Goal: Book appointment/travel/reservation

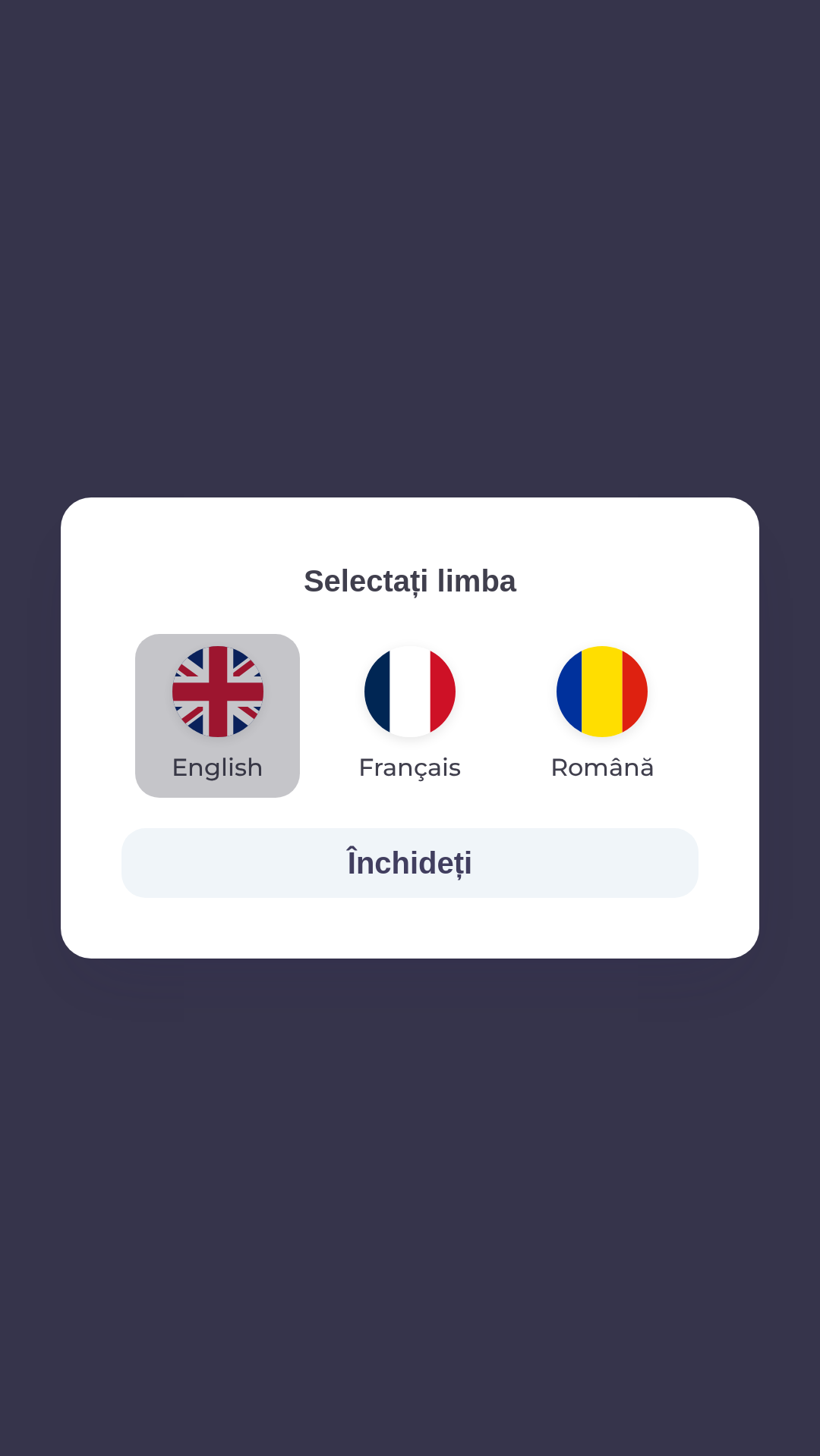
click at [219, 681] on img "button" at bounding box center [217, 691] width 91 height 91
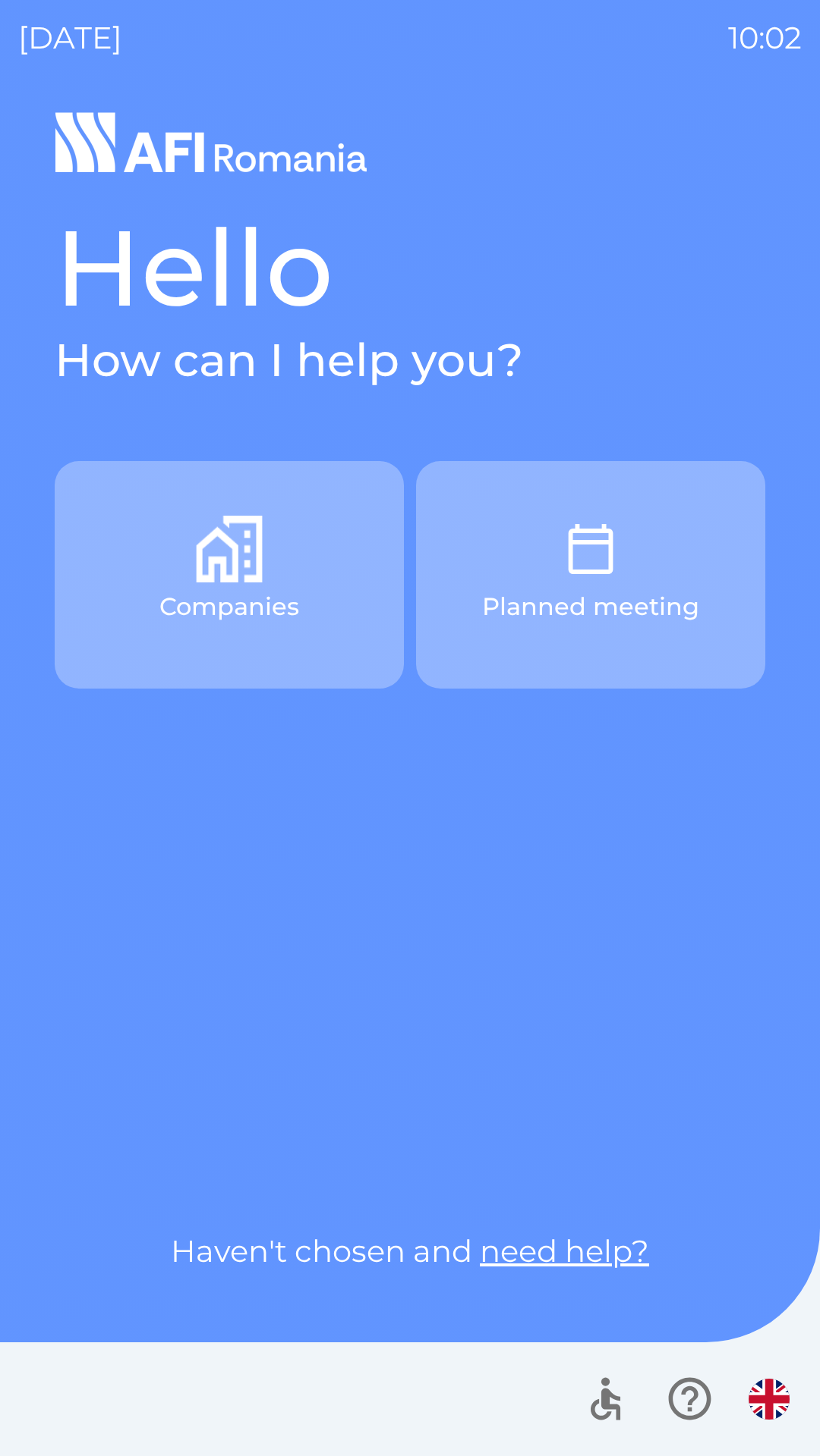
click at [601, 569] on img "button" at bounding box center [591, 549] width 67 height 67
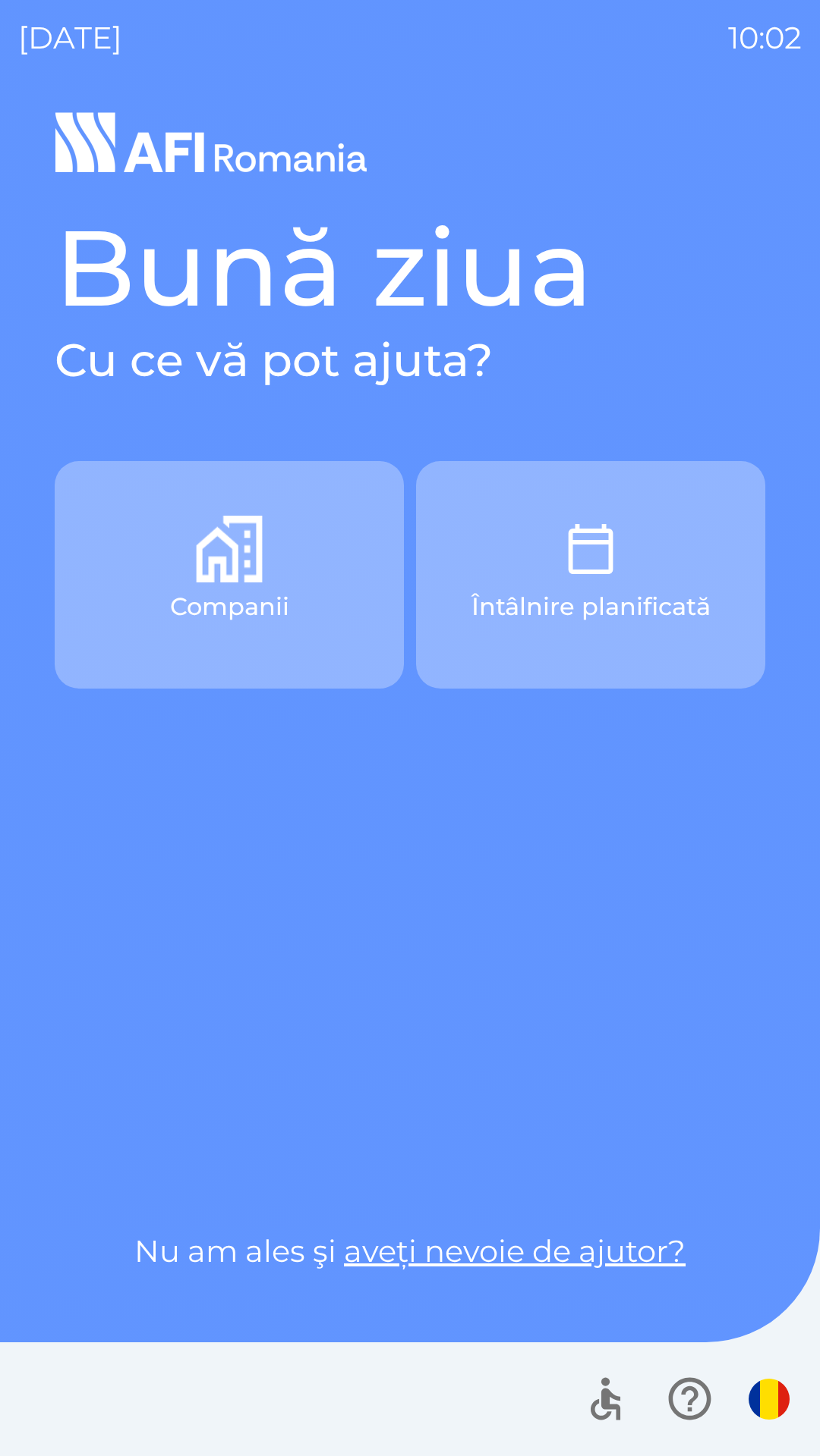
click at [743, 1379] on div at bounding box center [685, 1399] width 222 height 63
click at [773, 1406] on img "button" at bounding box center [768, 1399] width 41 height 41
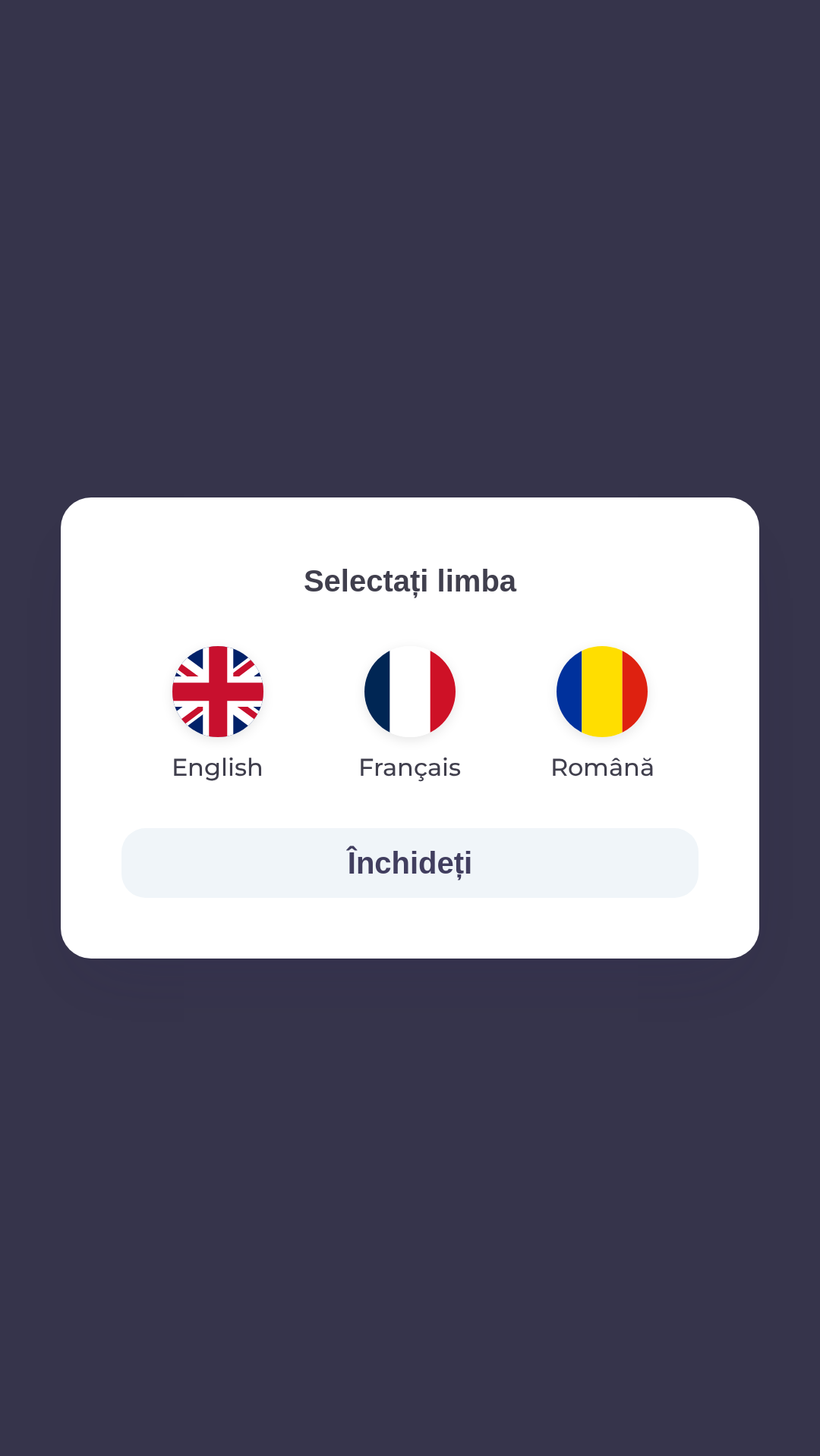
click at [219, 702] on img "button" at bounding box center [217, 691] width 91 height 91
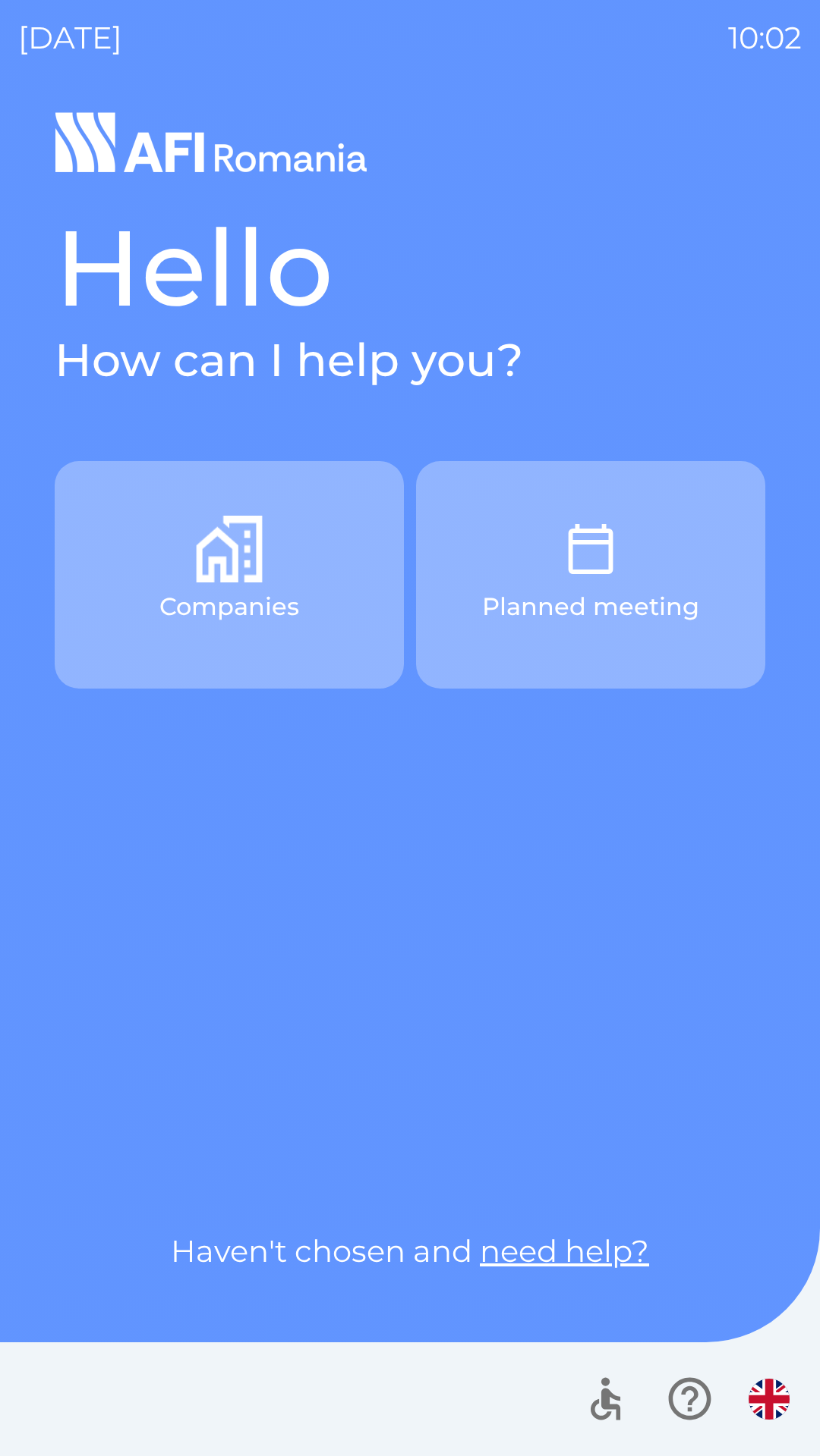
click at [246, 559] on img "button" at bounding box center [229, 549] width 67 height 67
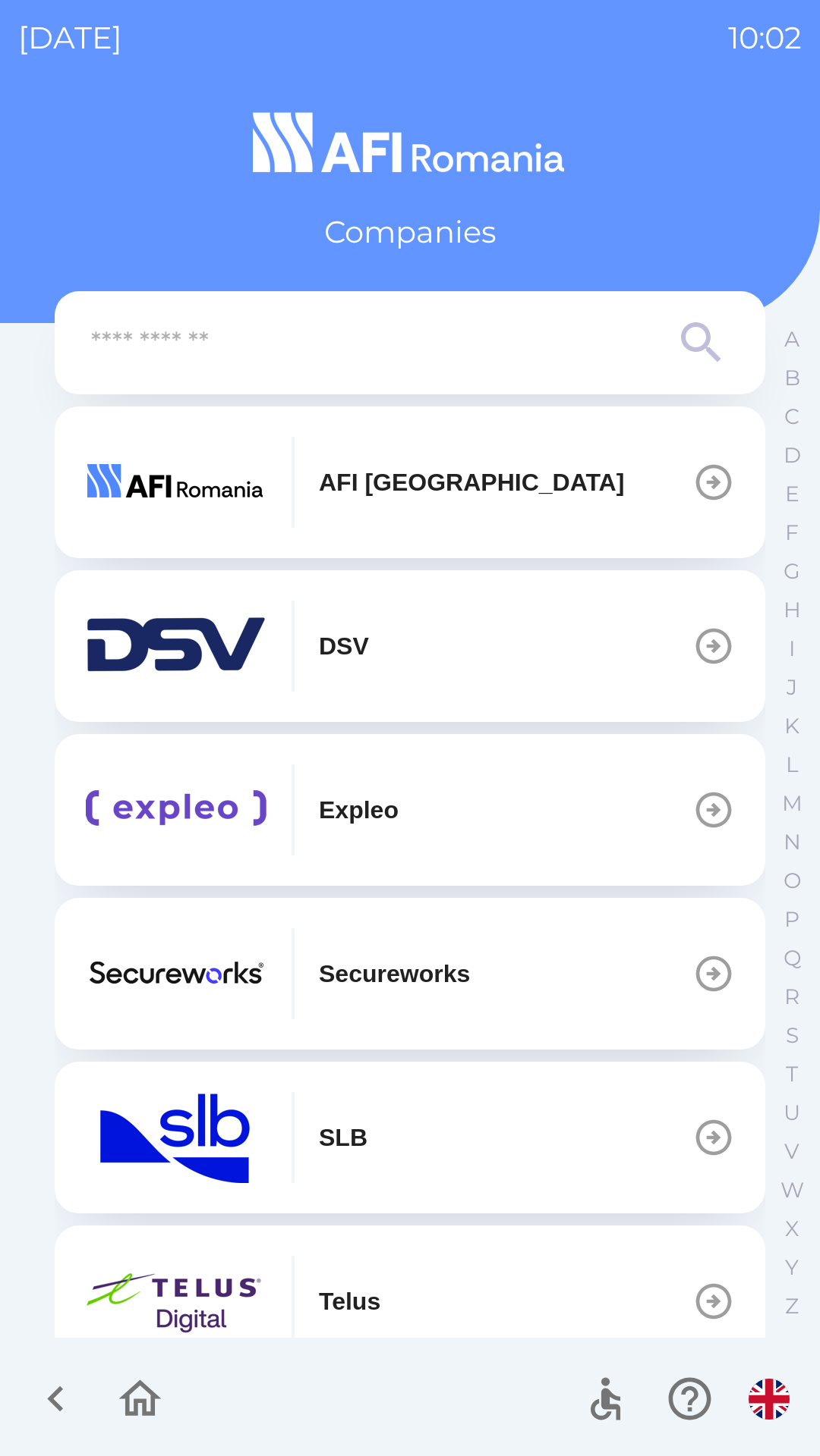
click at [433, 465] on p "AFI [GEOGRAPHIC_DATA]" at bounding box center [471, 483] width 305 height 36
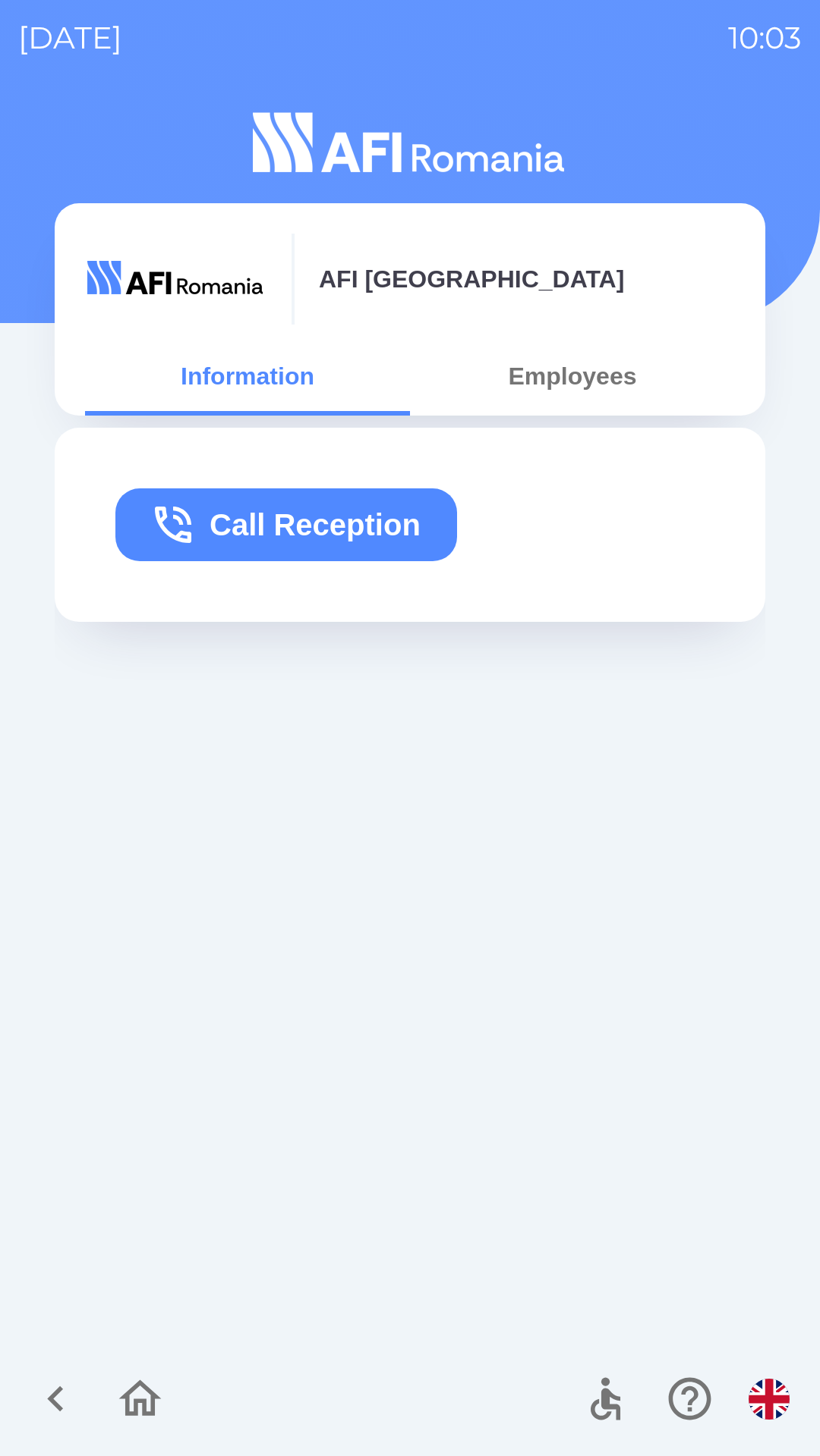
click at [605, 374] on button "Employees" at bounding box center [572, 376] width 325 height 55
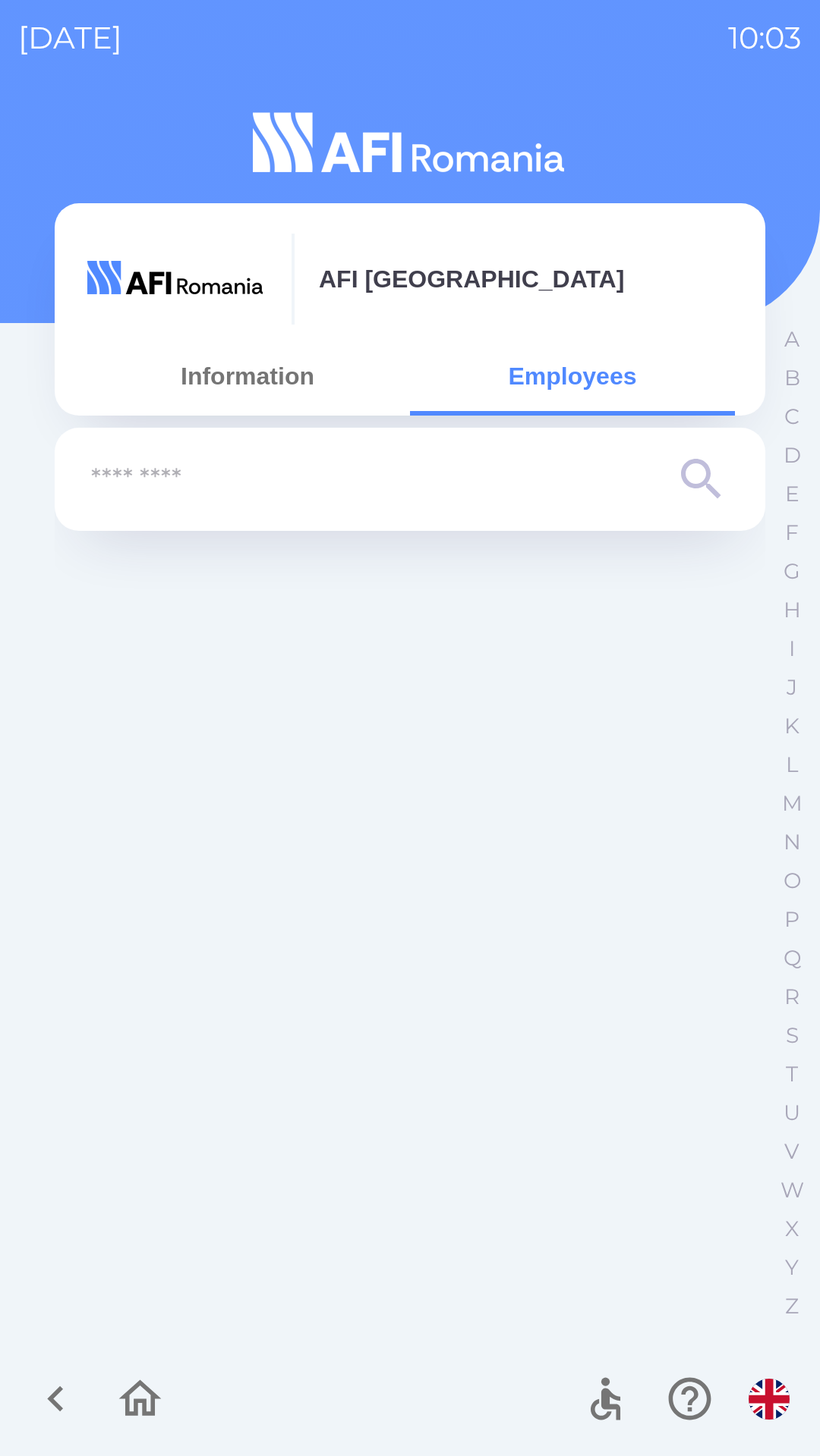
click at [295, 382] on button "Information" at bounding box center [248, 376] width 325 height 55
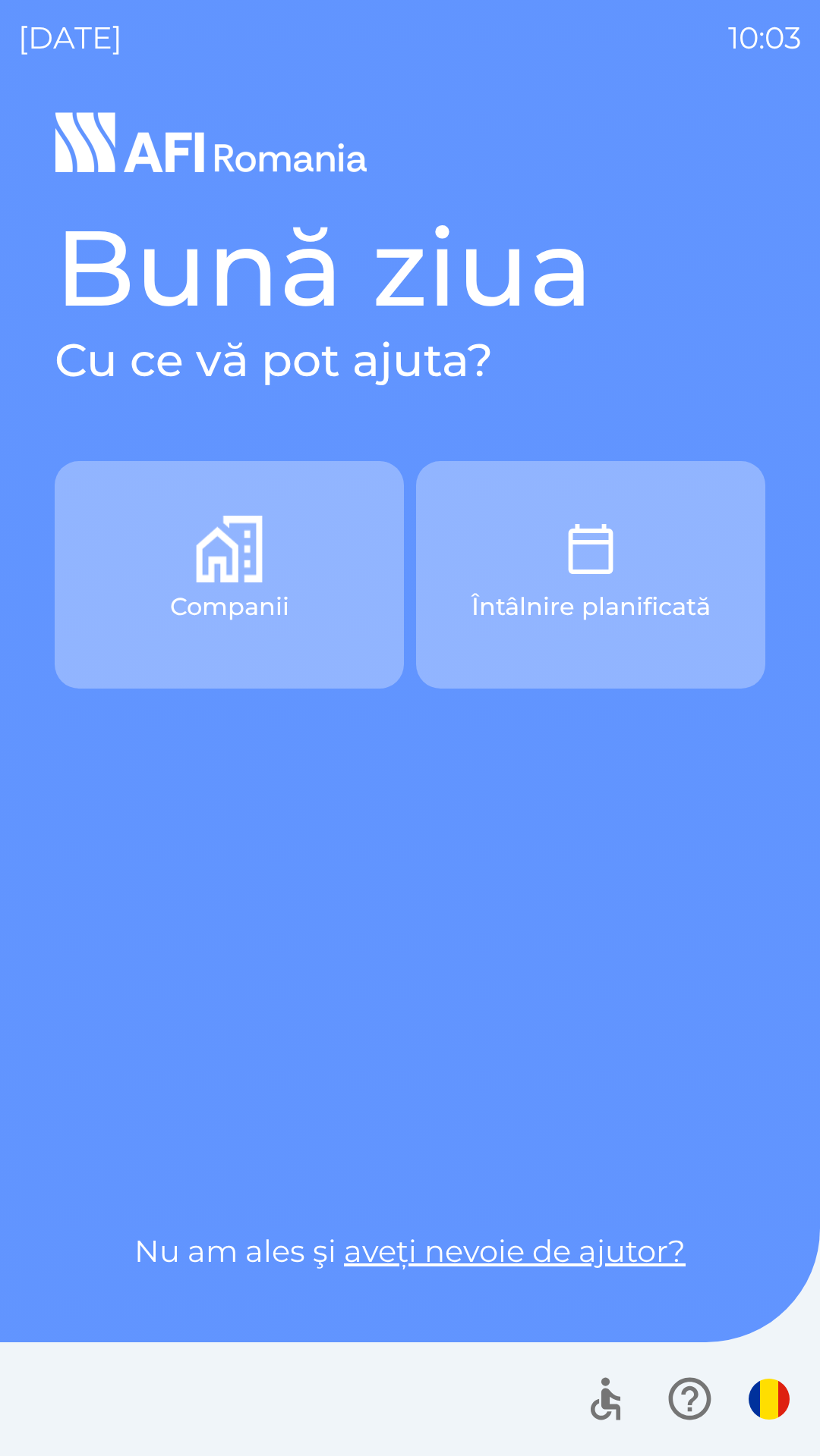
click at [494, 588] on p "Întâlnire planificată" at bounding box center [591, 607] width 239 height 36
click at [201, 584] on button "Companii" at bounding box center [229, 575] width 350 height 227
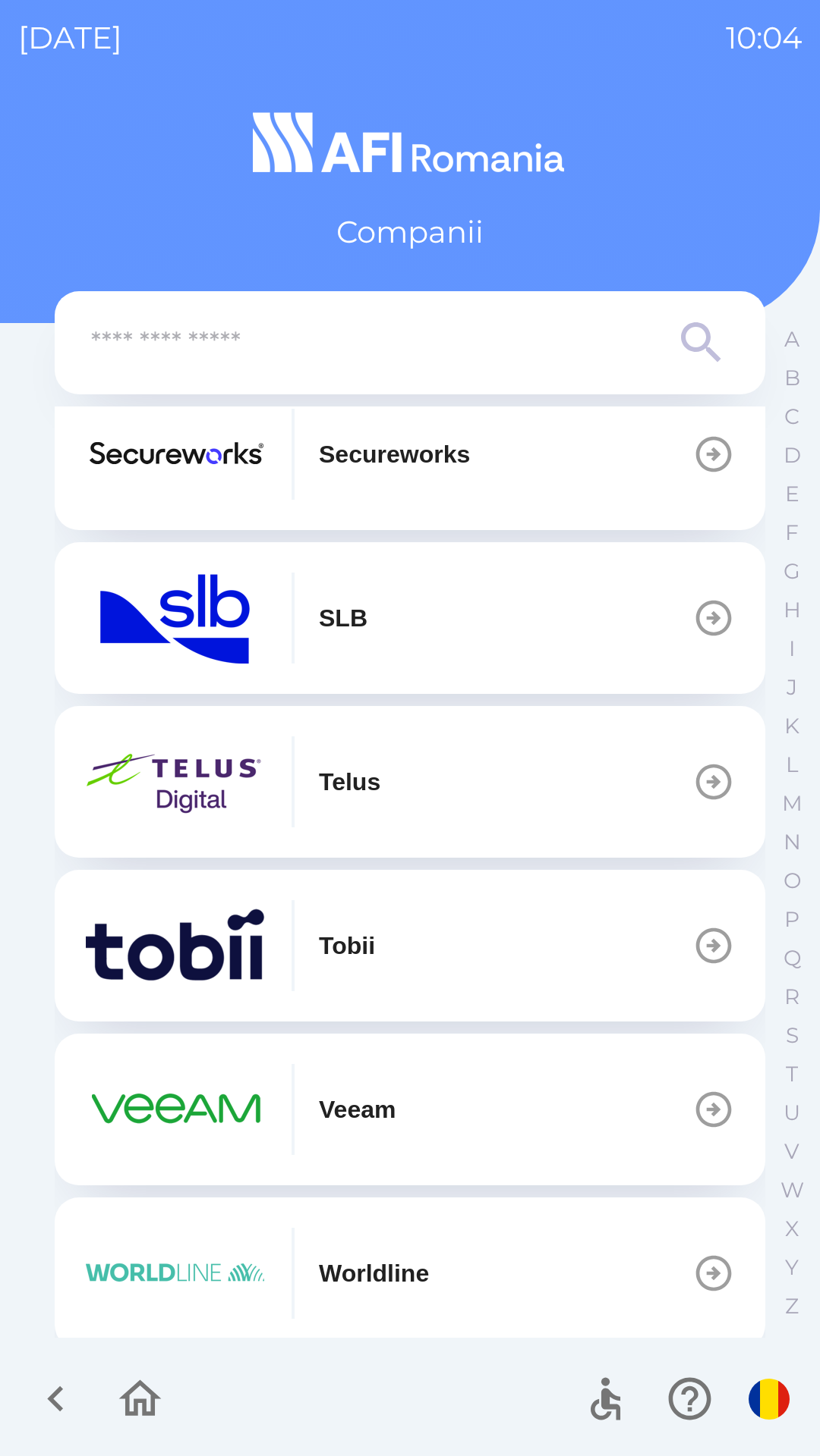
scroll to position [531, 0]
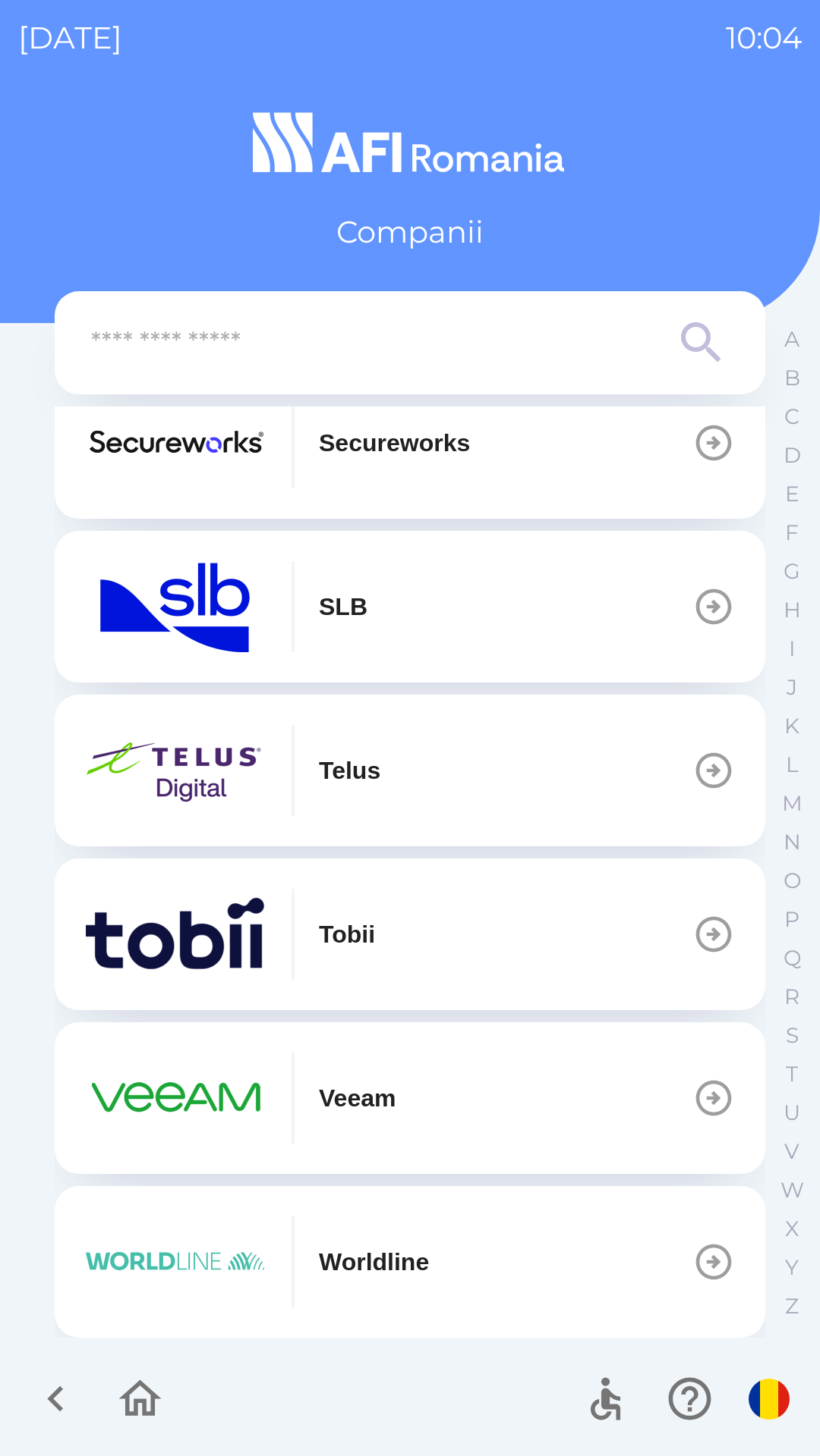
click at [150, 969] on img "button" at bounding box center [177, 934] width 182 height 91
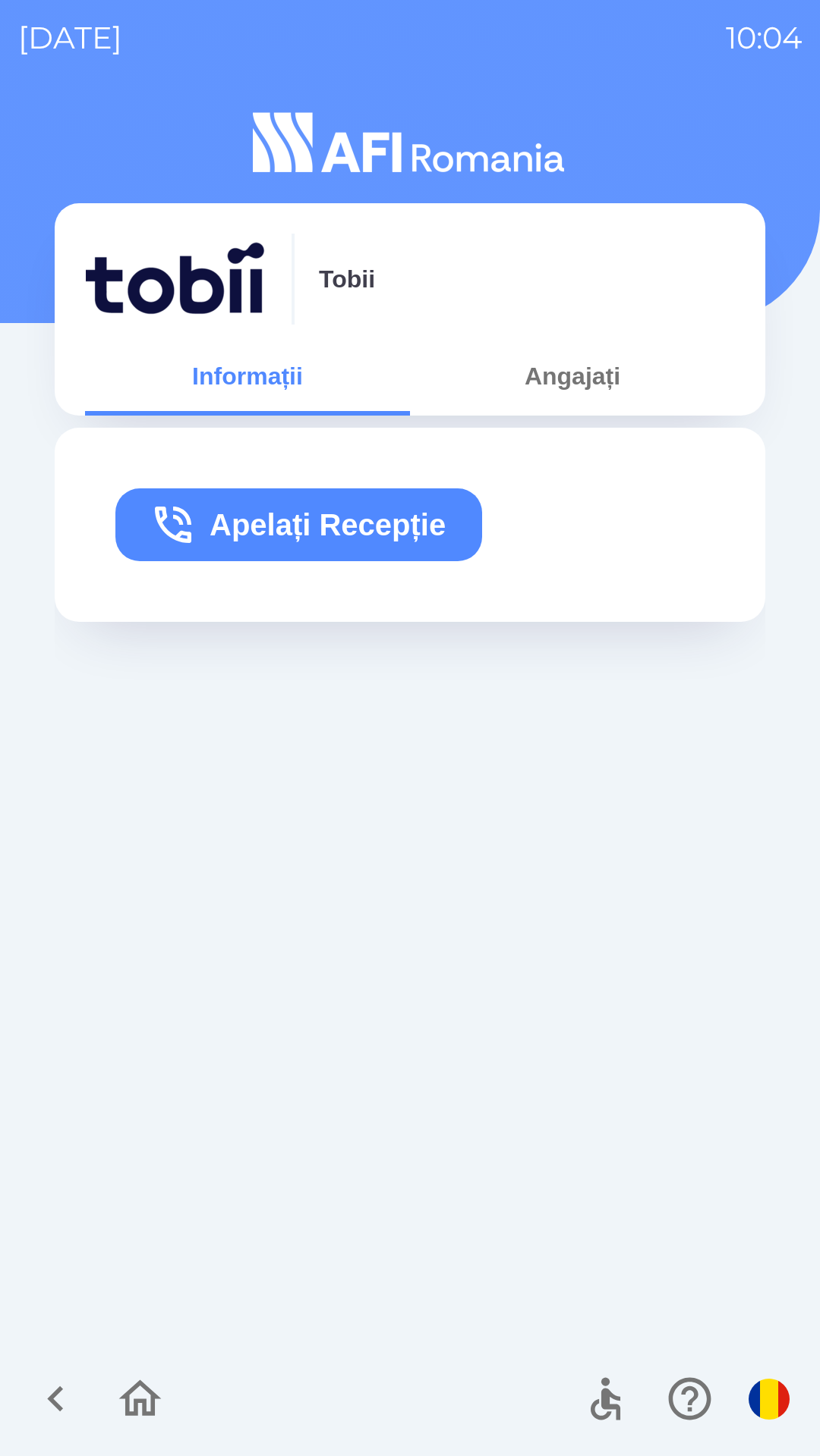
click at [549, 387] on button "Angajați" at bounding box center [572, 376] width 325 height 55
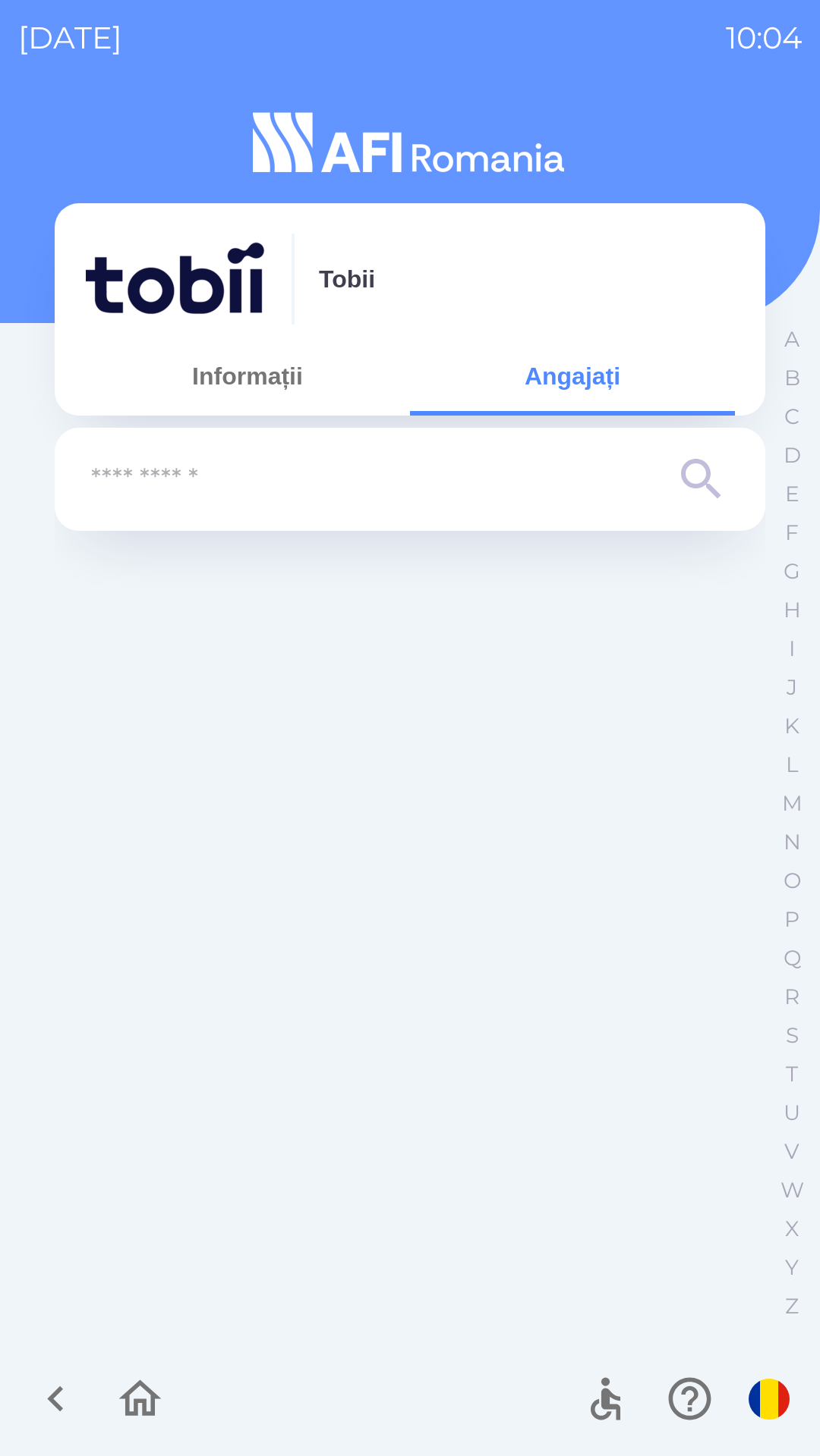
click at [217, 385] on button "Informații" at bounding box center [248, 376] width 325 height 55
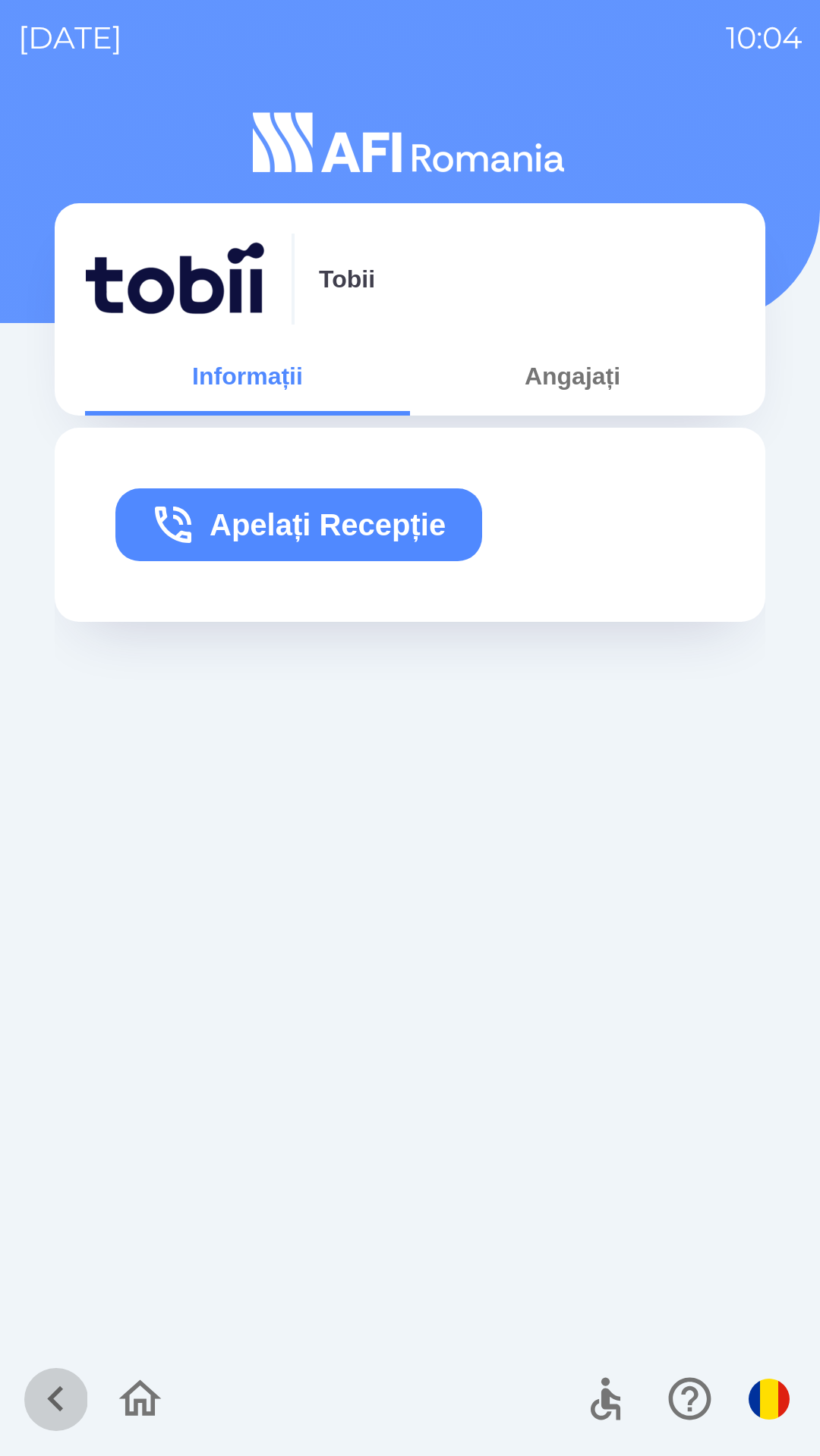
click at [55, 1398] on icon "button" at bounding box center [55, 1399] width 16 height 26
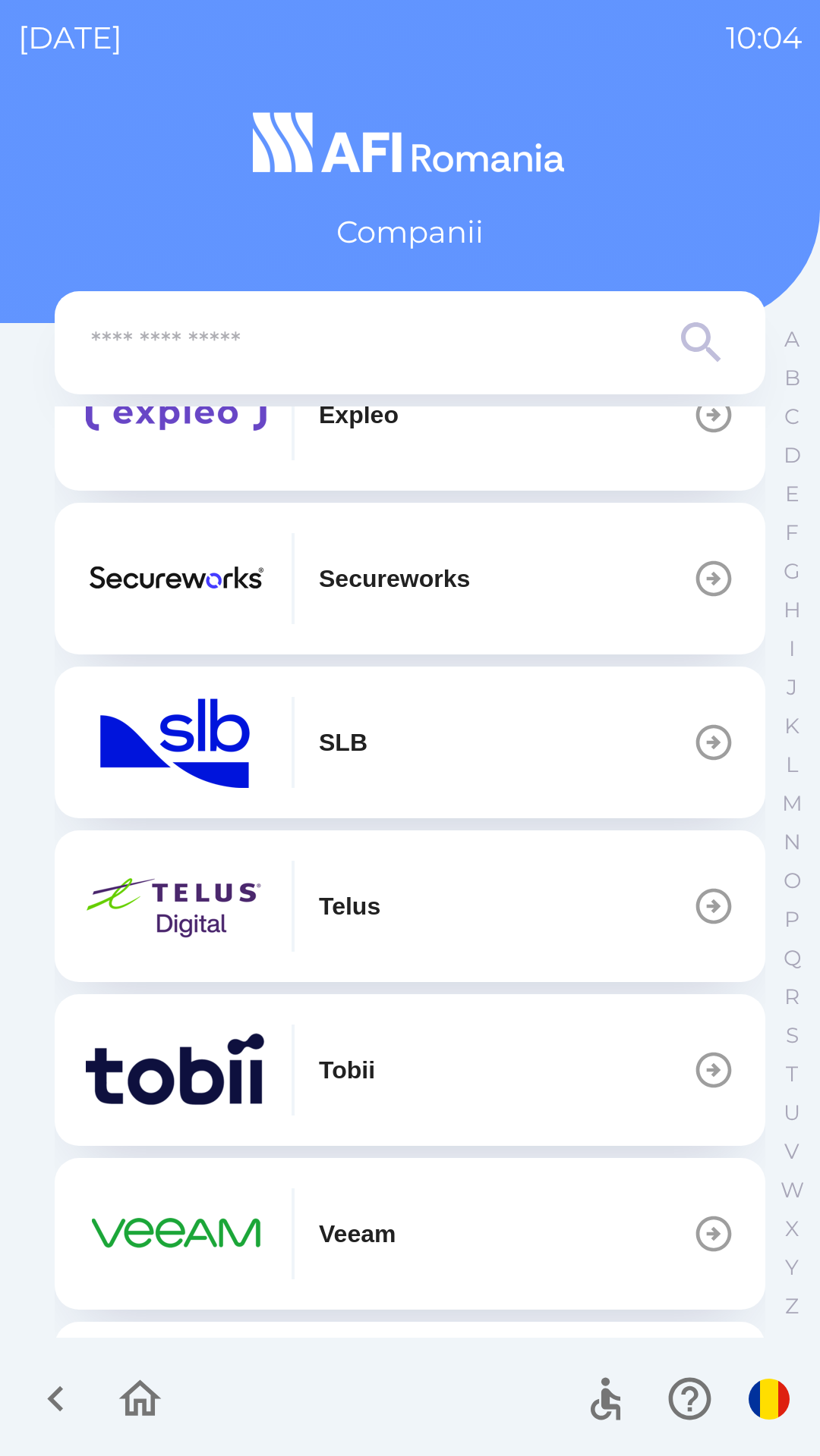
scroll to position [531, 0]
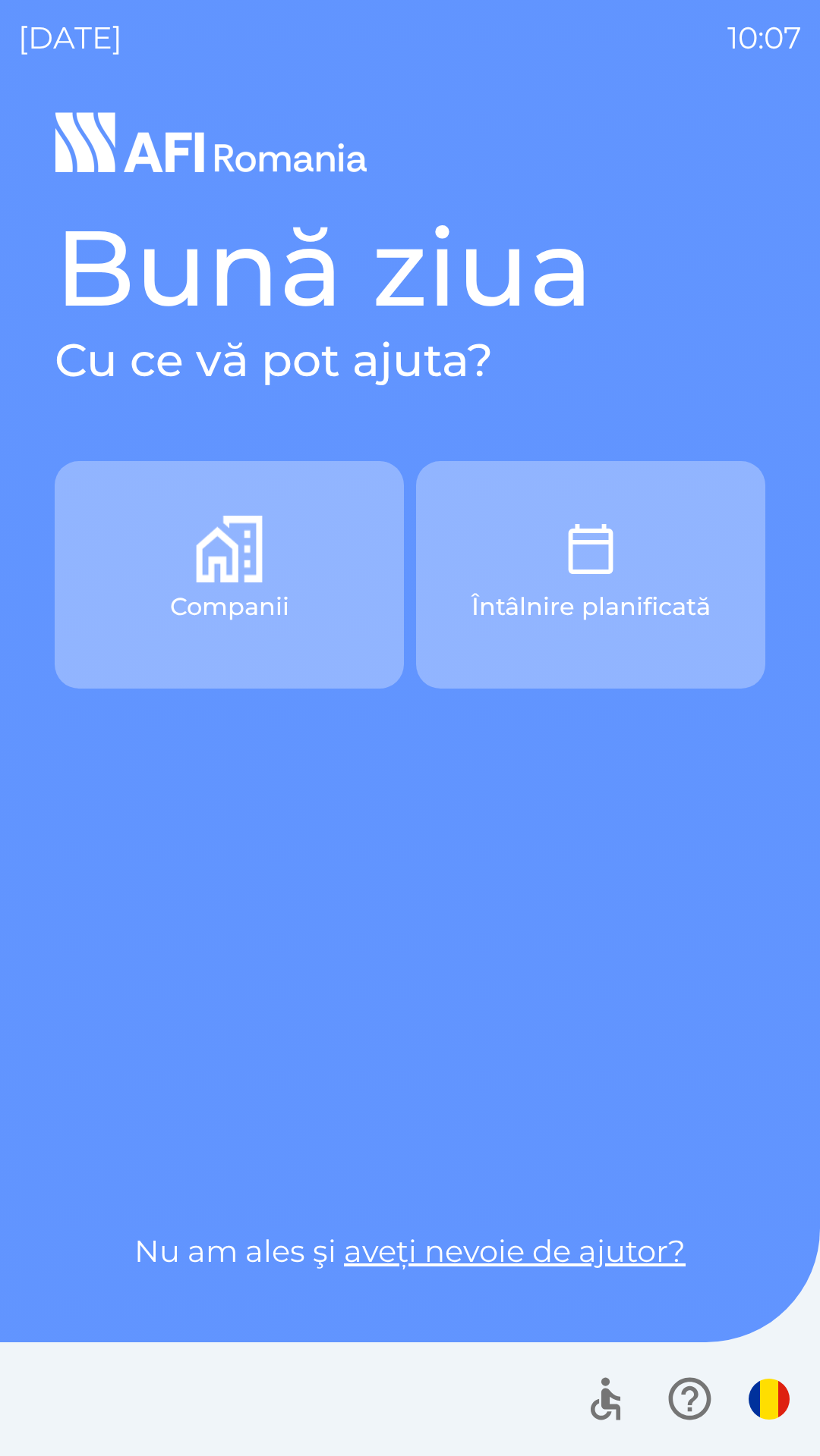
click at [274, 578] on button "Companii" at bounding box center [229, 575] width 350 height 227
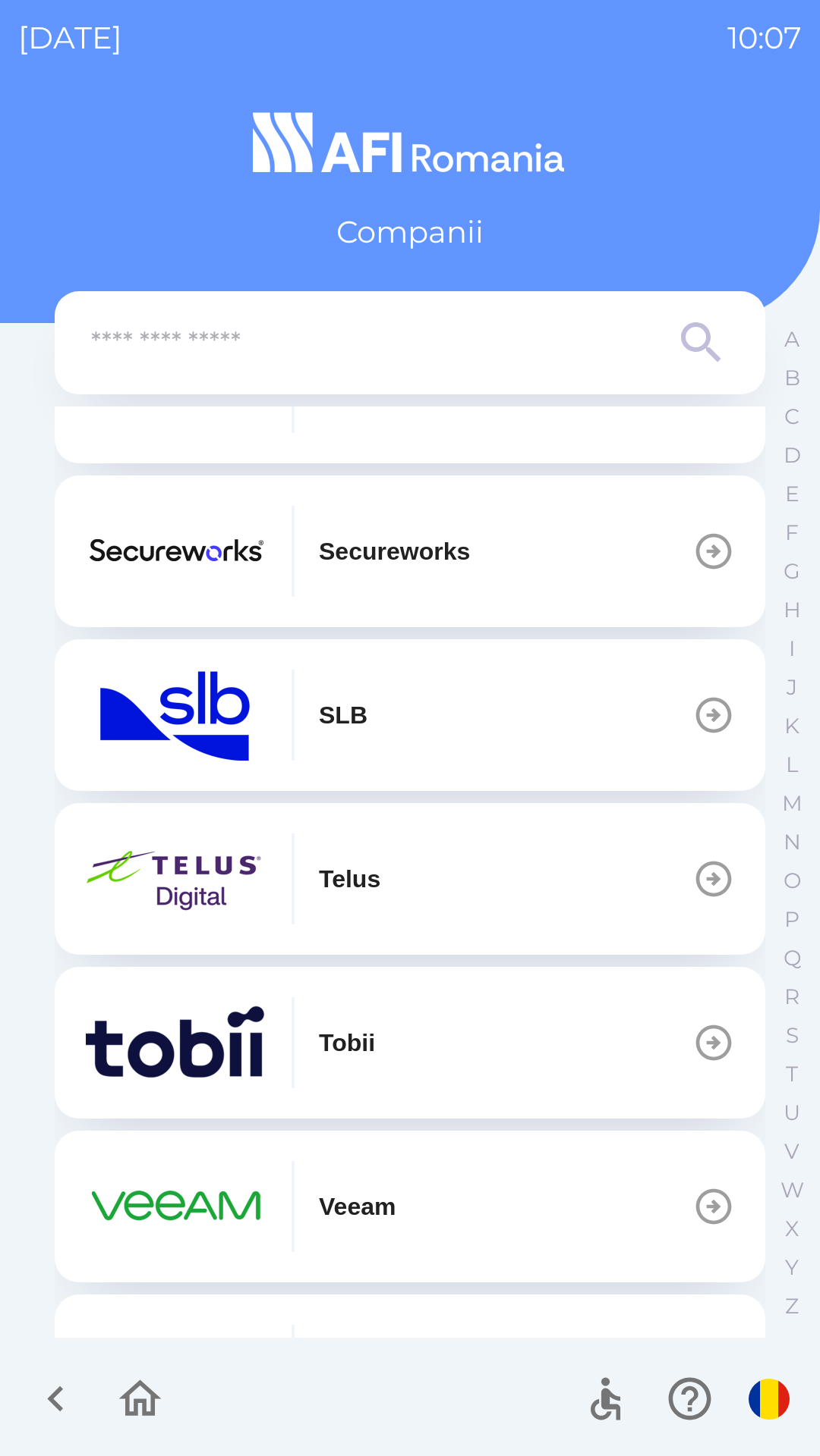
scroll to position [531, 0]
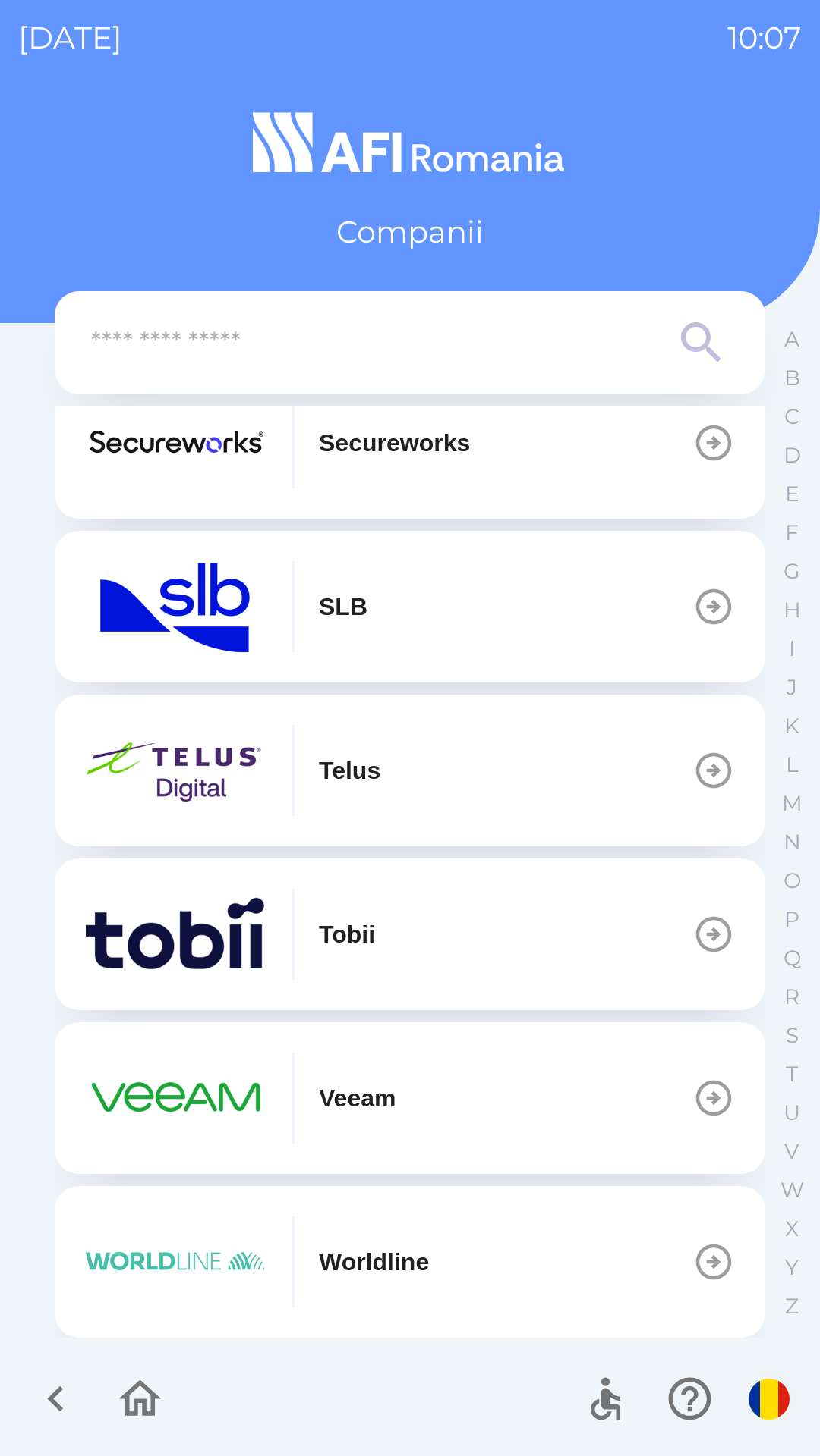
click at [573, 1268] on button "Worldline" at bounding box center [410, 1262] width 711 height 152
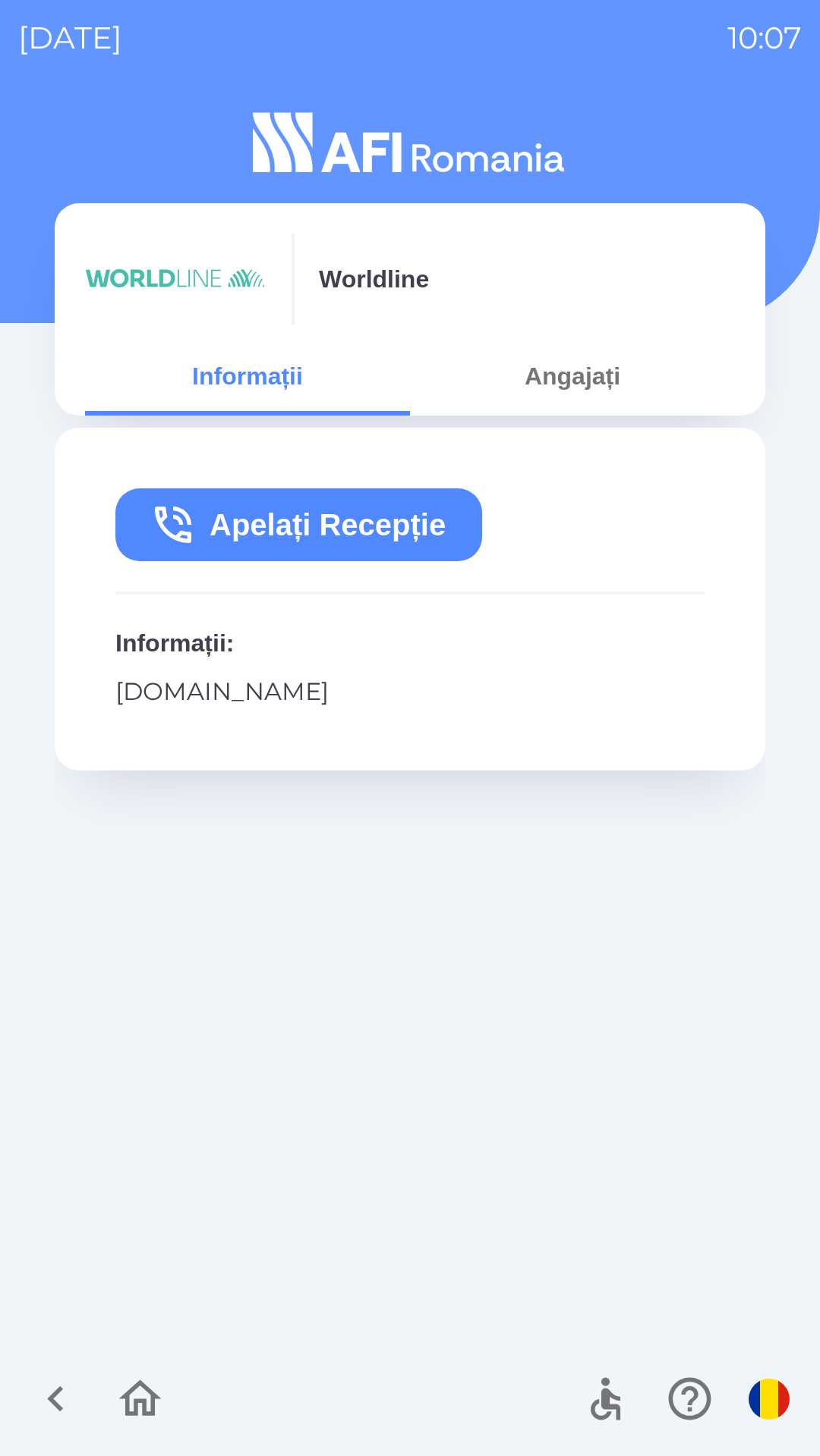
click at [596, 390] on button "Angajați" at bounding box center [572, 376] width 325 height 55
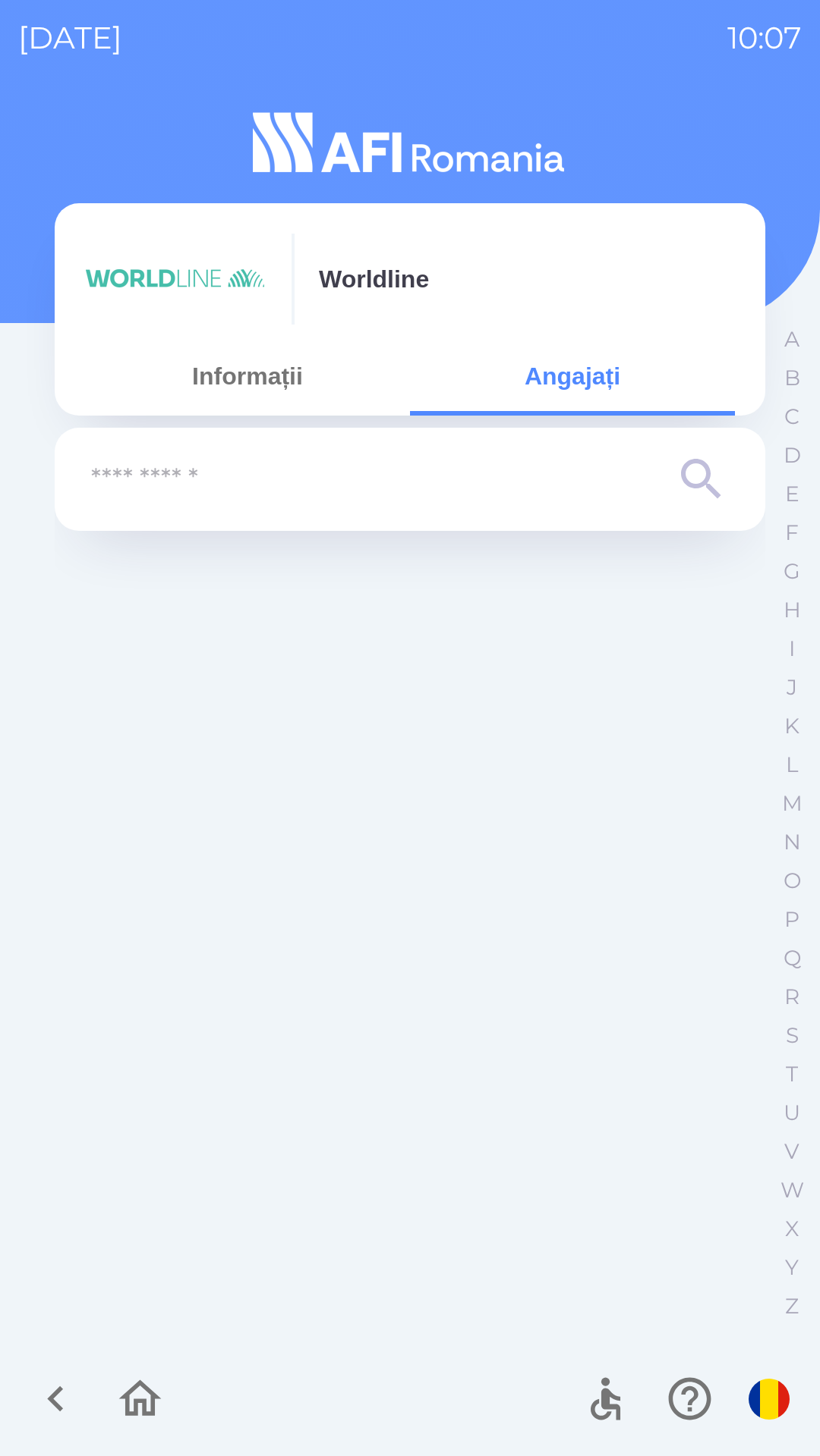
click at [291, 376] on button "Informații" at bounding box center [248, 376] width 325 height 55
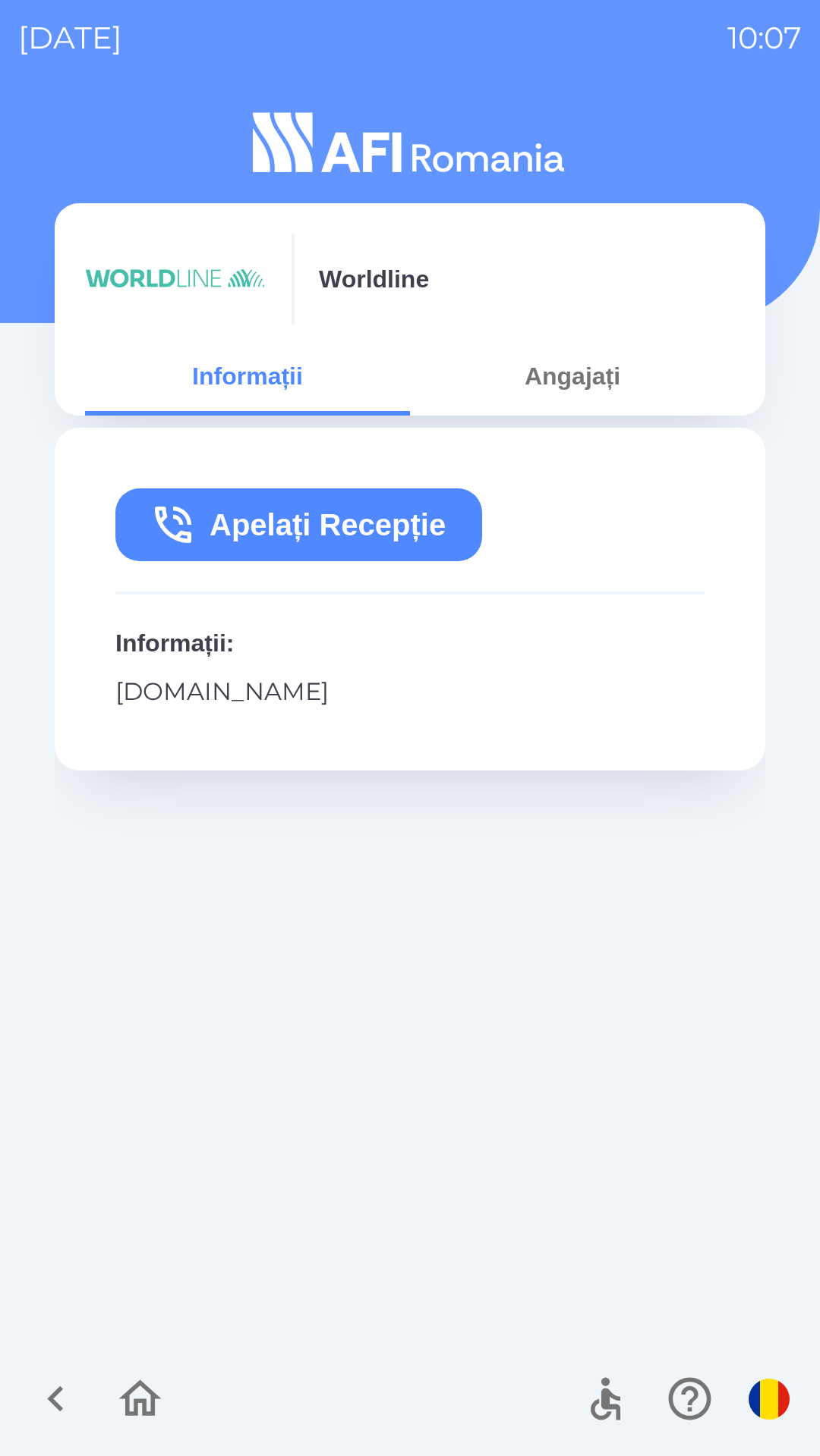
click at [56, 1384] on icon "button" at bounding box center [56, 1398] width 51 height 51
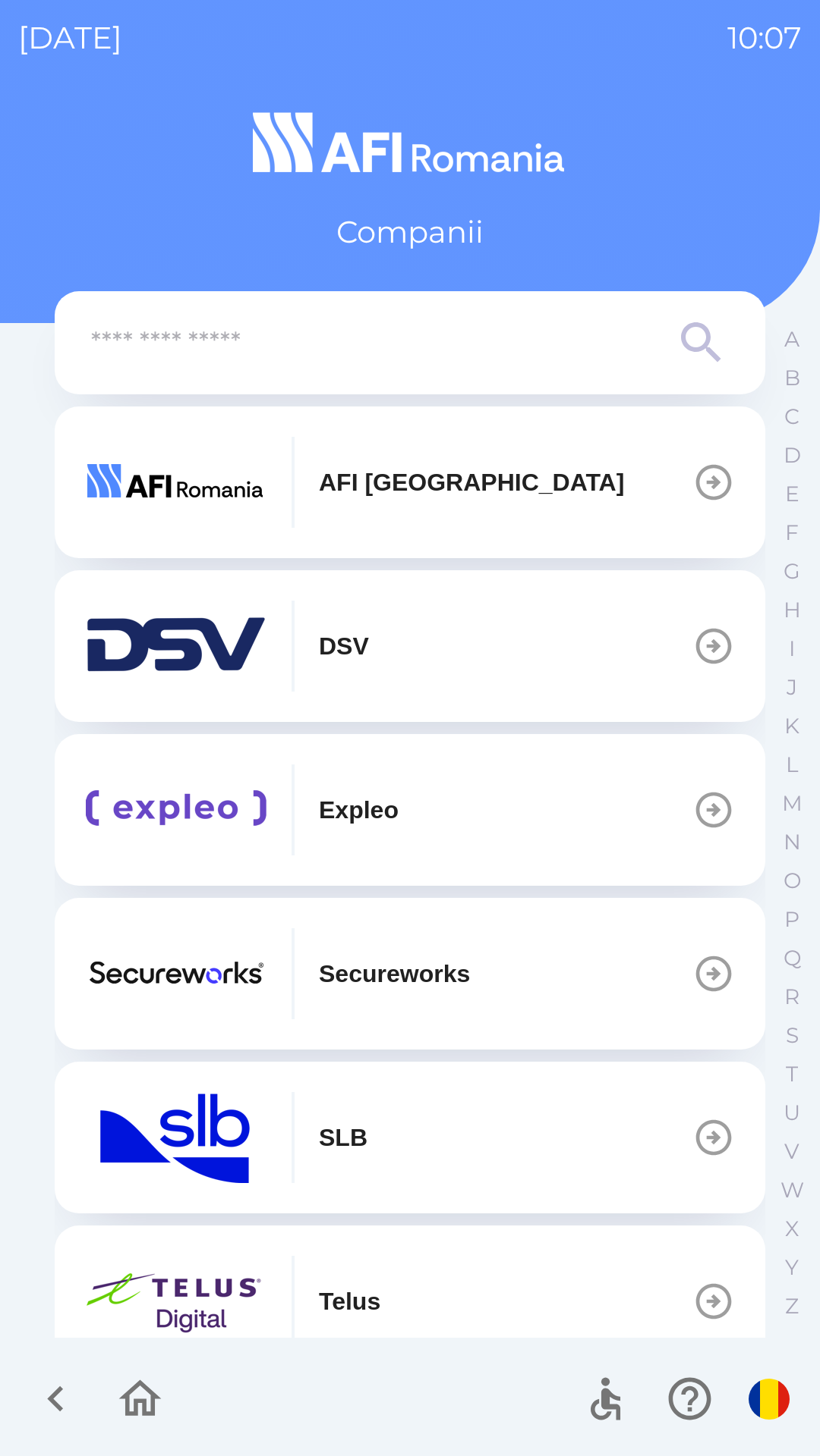
click at [134, 1404] on icon "button" at bounding box center [140, 1398] width 42 height 36
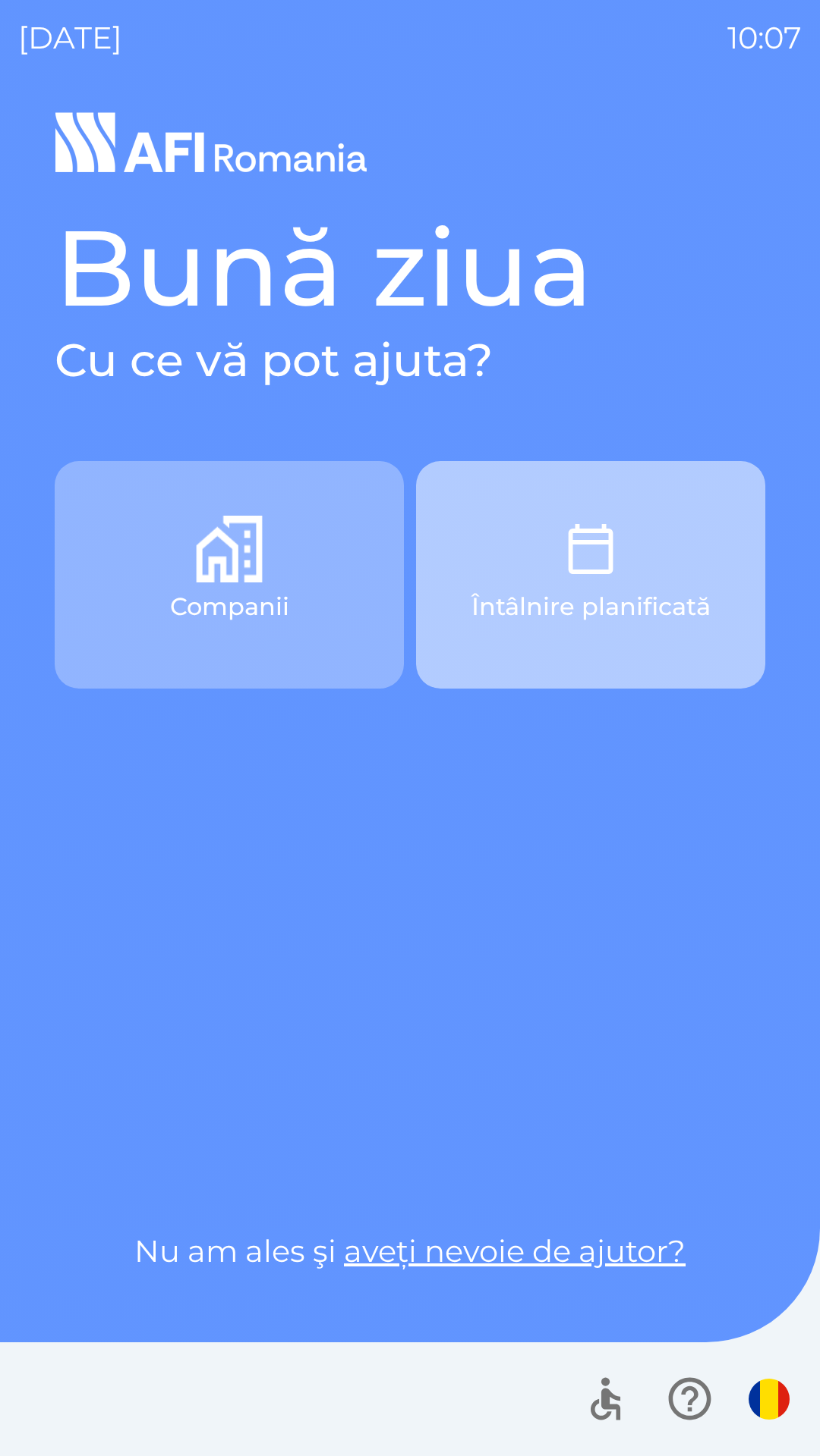
click at [646, 585] on button "Întâlnire planificată" at bounding box center [591, 575] width 350 height 227
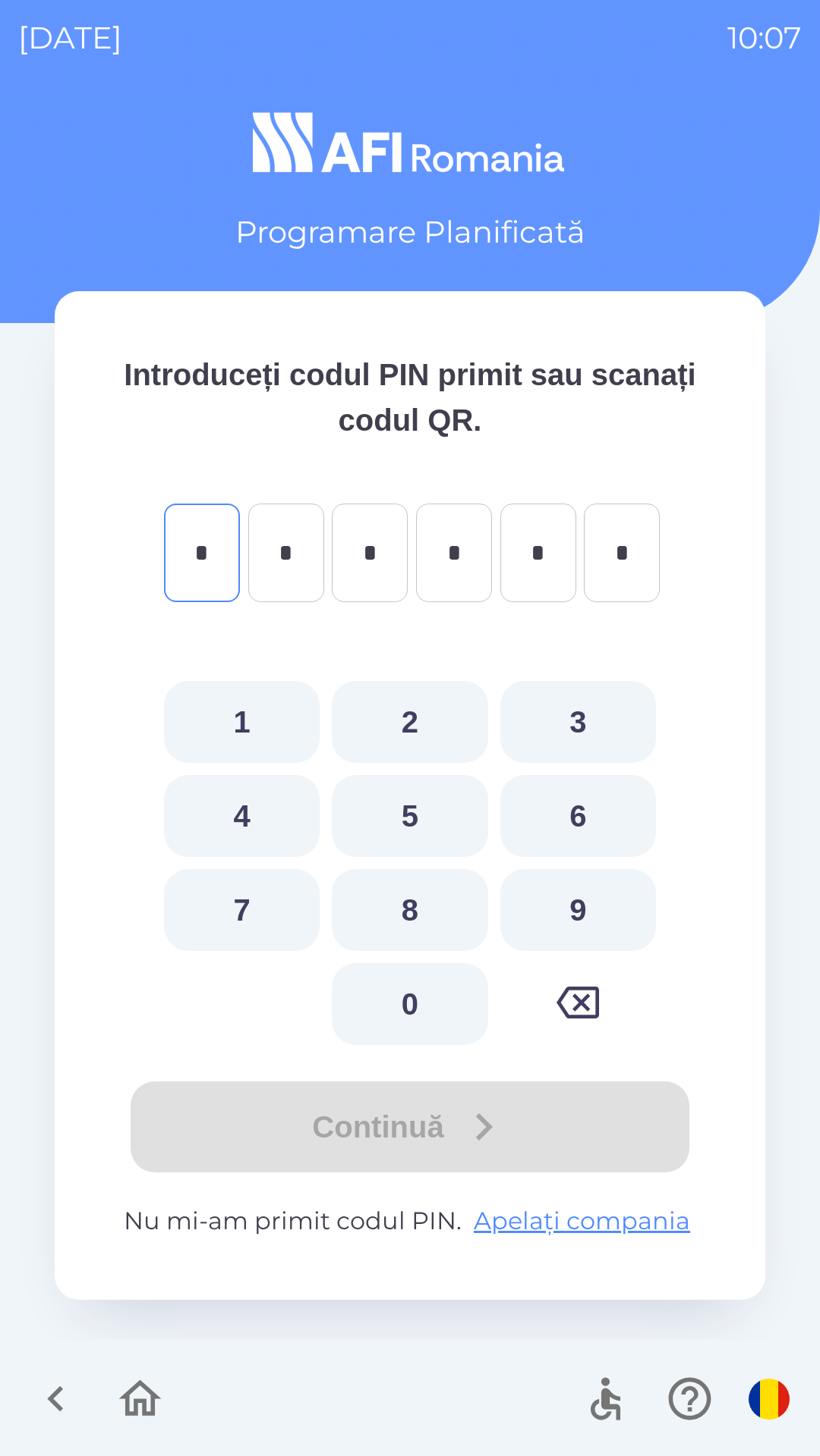
click at [265, 711] on button "1" at bounding box center [242, 722] width 156 height 82
type input "*"
click at [386, 716] on button "2" at bounding box center [409, 722] width 156 height 82
type input "*"
click at [527, 722] on button "3" at bounding box center [578, 722] width 156 height 82
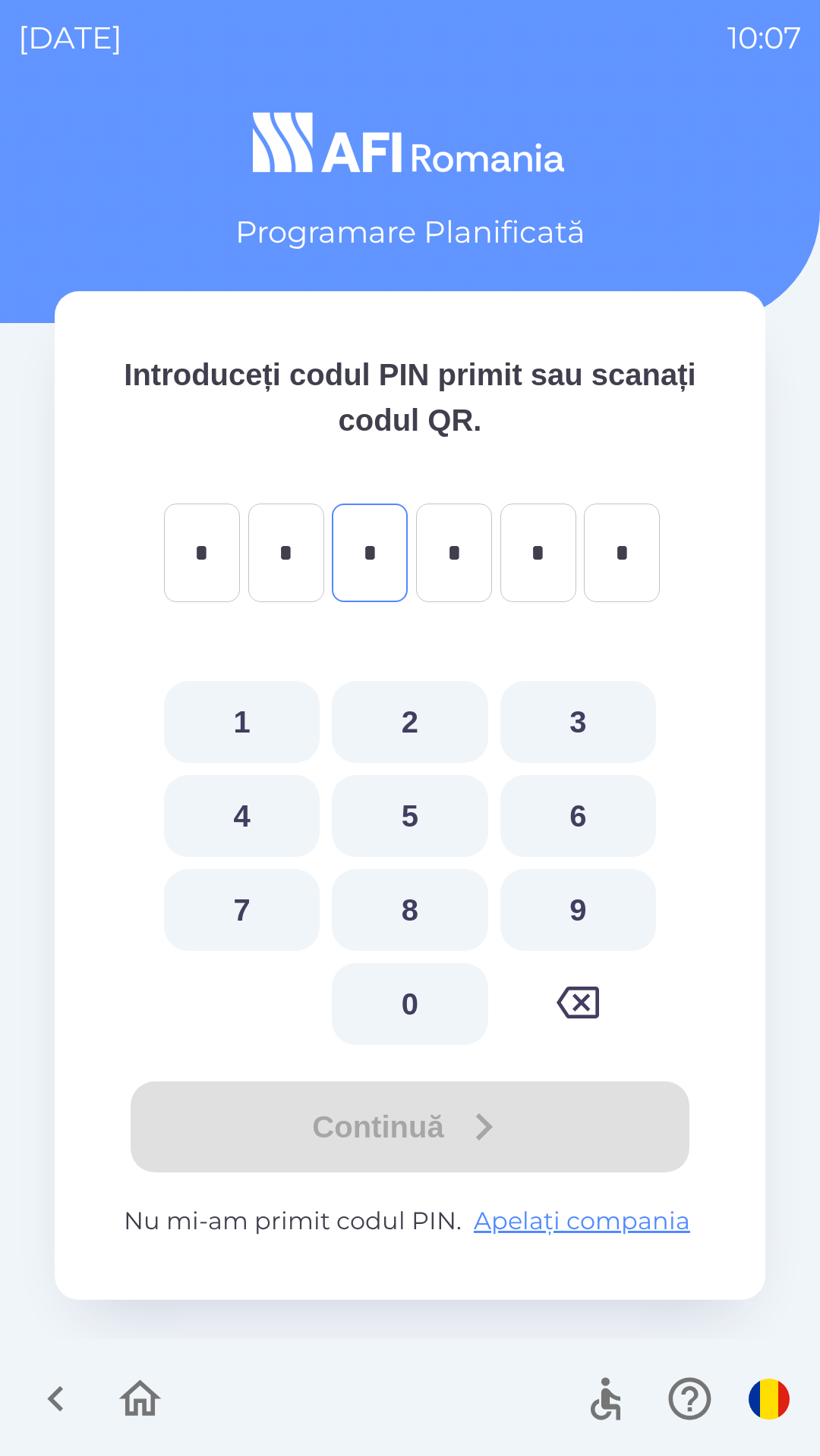
type input "*"
click at [277, 834] on button "4" at bounding box center [242, 816] width 156 height 82
type input "*"
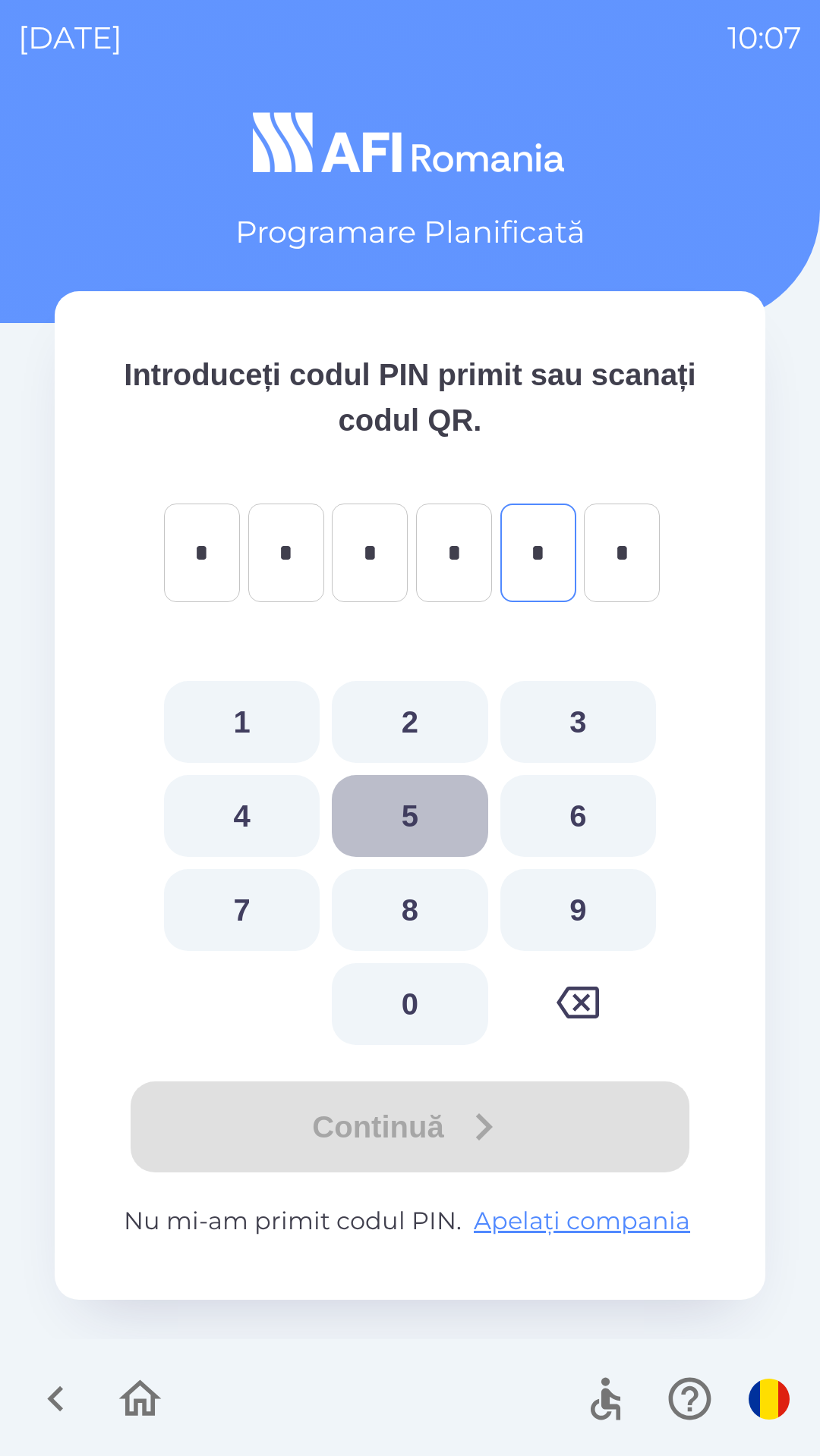
click at [400, 809] on button "5" at bounding box center [409, 816] width 156 height 82
type input "*"
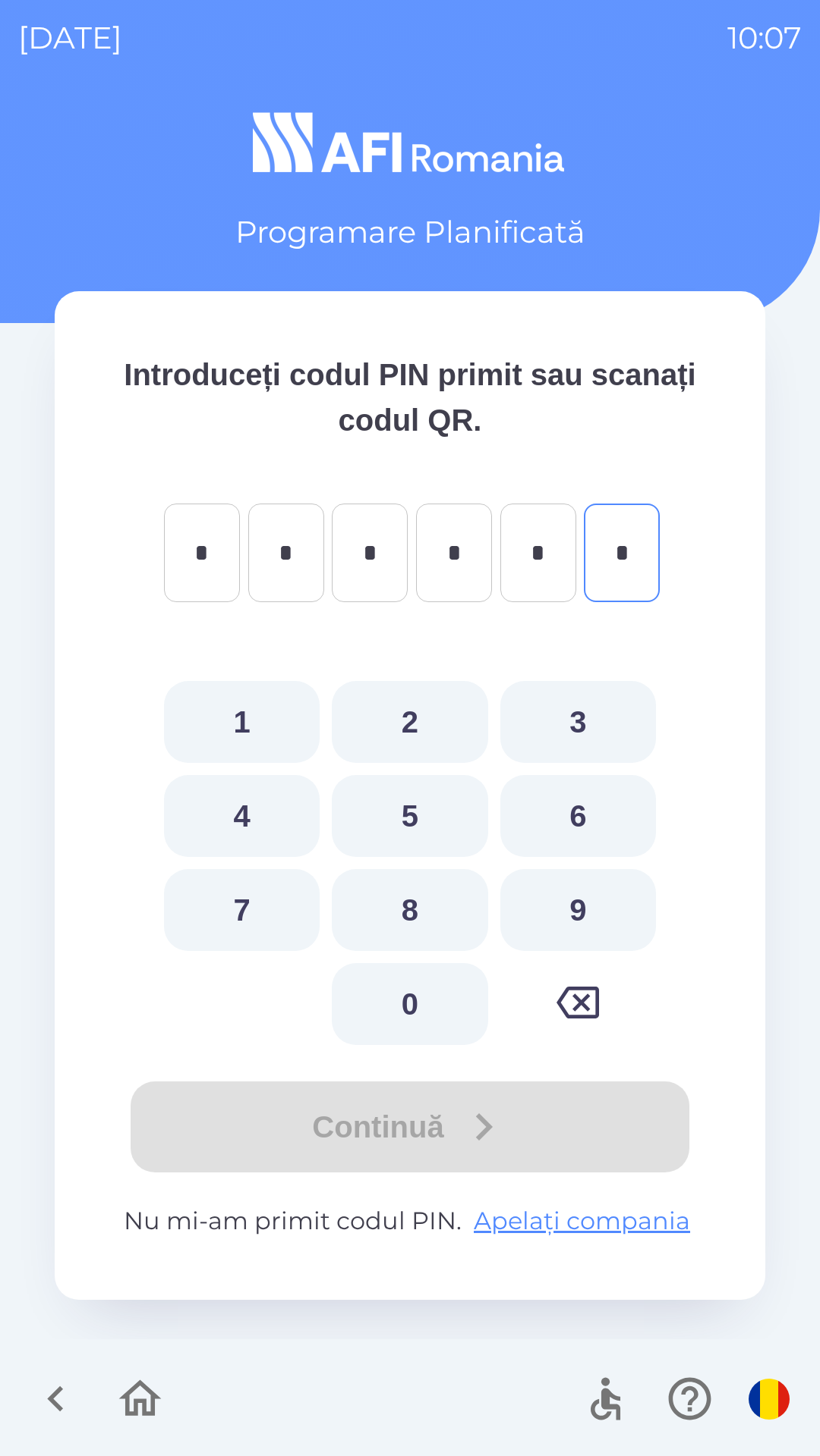
click at [567, 818] on button "6" at bounding box center [578, 816] width 156 height 82
type input "*"
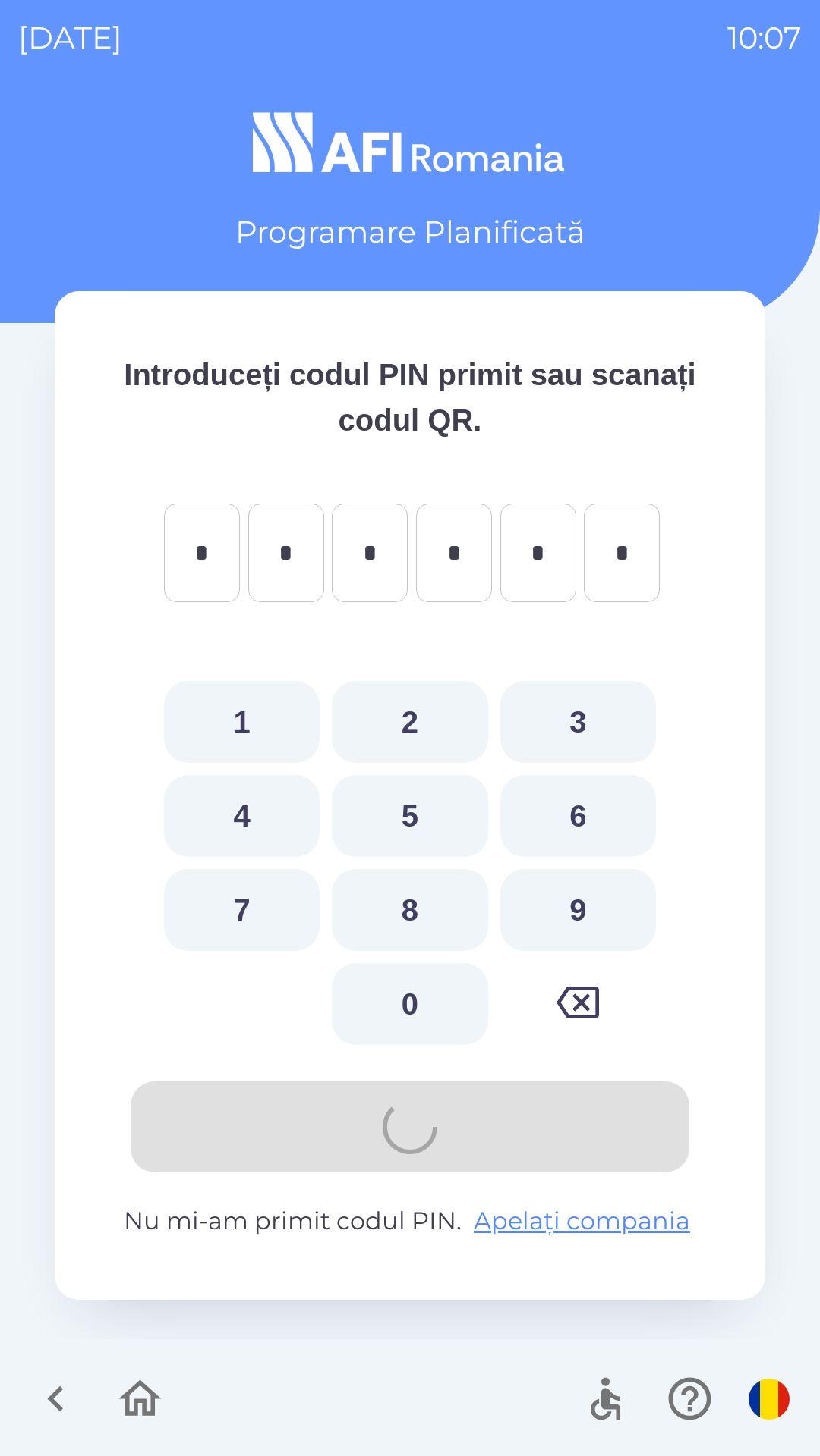
type input "*"
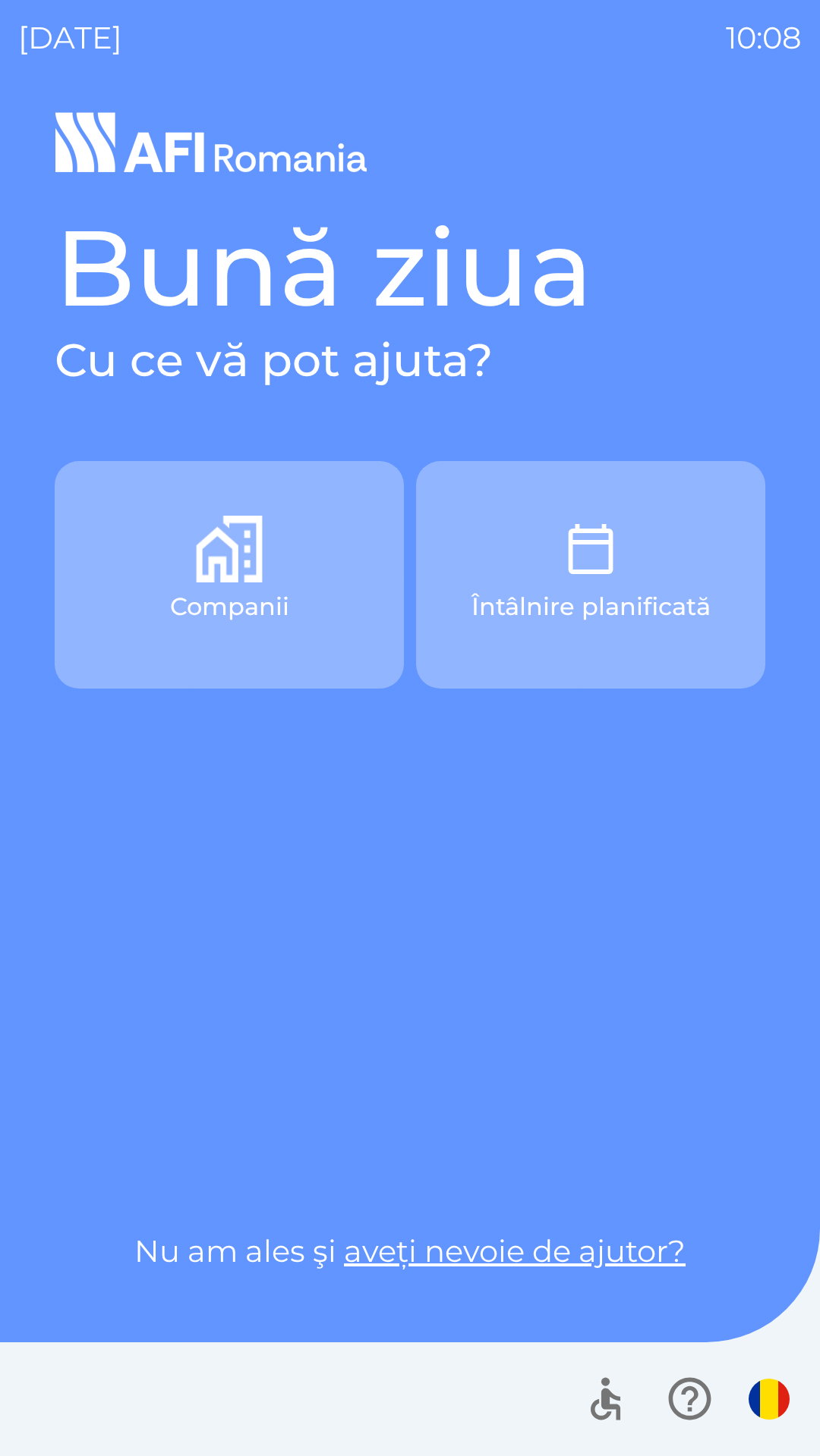
click at [201, 573] on img "button" at bounding box center [229, 549] width 67 height 67
